Goal: Task Accomplishment & Management: Use online tool/utility

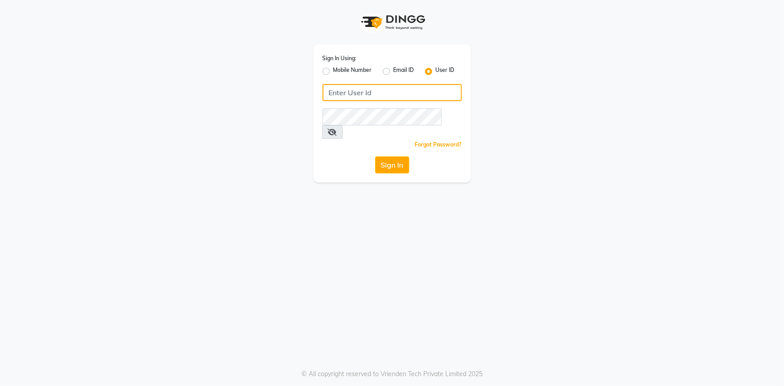
type input "e2554-22"
click at [381, 140] on div "Forgot Password?" at bounding box center [391, 144] width 139 height 9
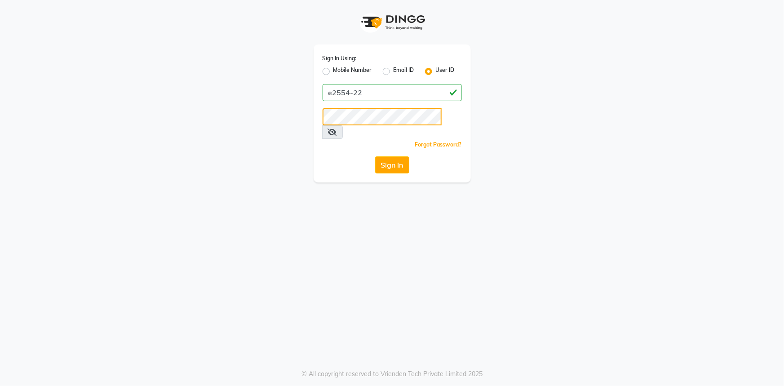
click at [260, 110] on div "Sign In Using: Mobile Number Email ID User ID e2554-22 Remember me Forgot Passw…" at bounding box center [392, 91] width 512 height 182
click at [375, 156] on button "Sign In" at bounding box center [392, 164] width 34 height 17
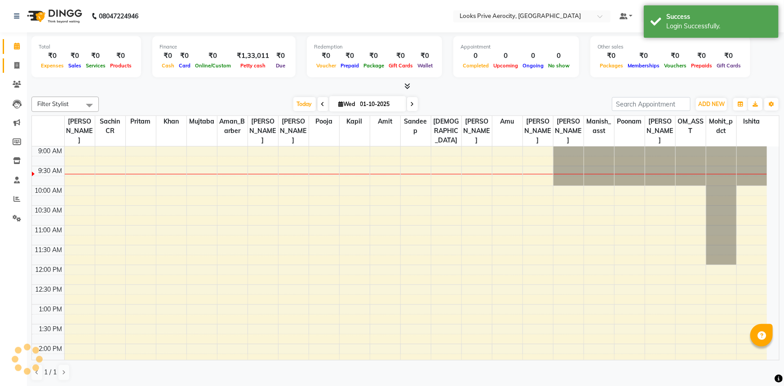
click at [15, 66] on icon at bounding box center [16, 65] width 5 height 7
select select "service"
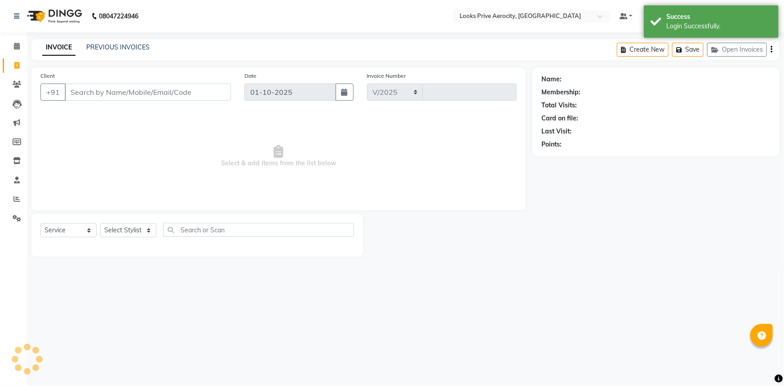
select select "5913"
type input "6096"
